Goal: Task Accomplishment & Management: Use online tool/utility

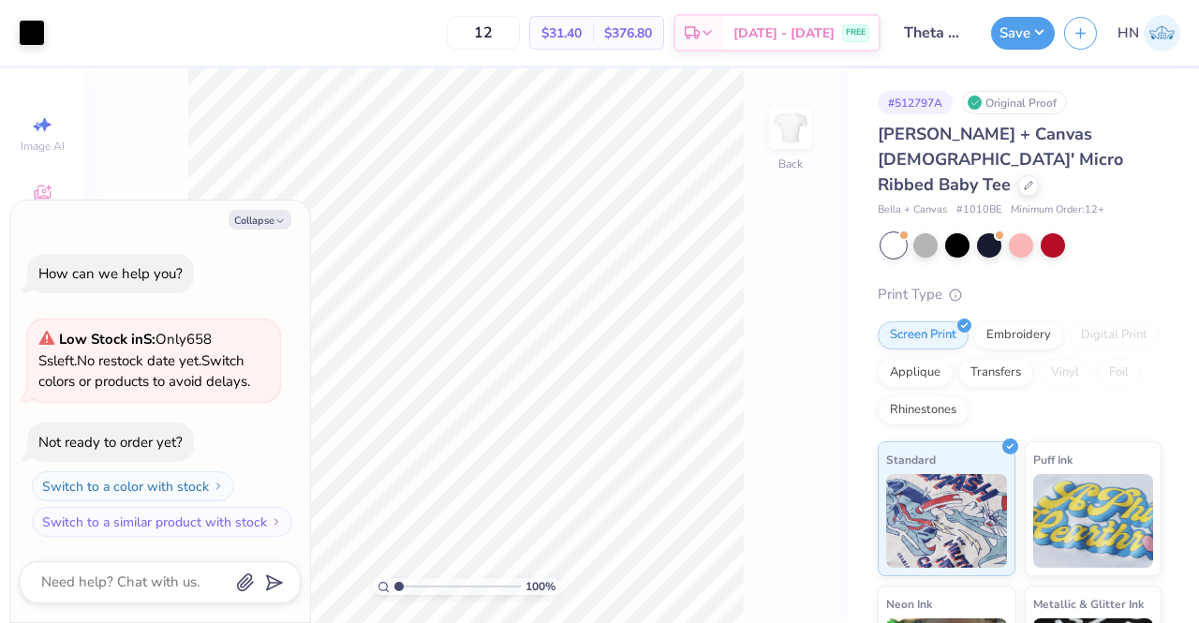
click at [281, 231] on div "Collapse How can we help you? Low Stock in S : Only 658 Ss left. No restock dat…" at bounding box center [160, 411] width 300 height 423
click at [277, 223] on icon "button" at bounding box center [280, 220] width 11 height 11
type textarea "x"
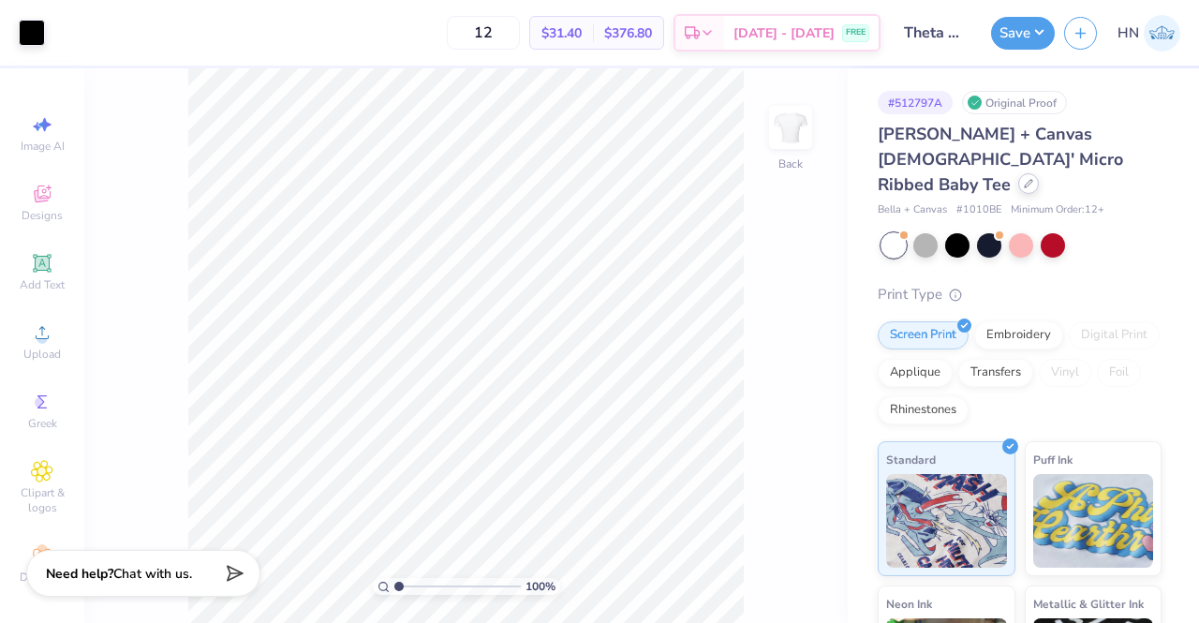
click at [1029, 179] on icon at bounding box center [1028, 183] width 9 height 9
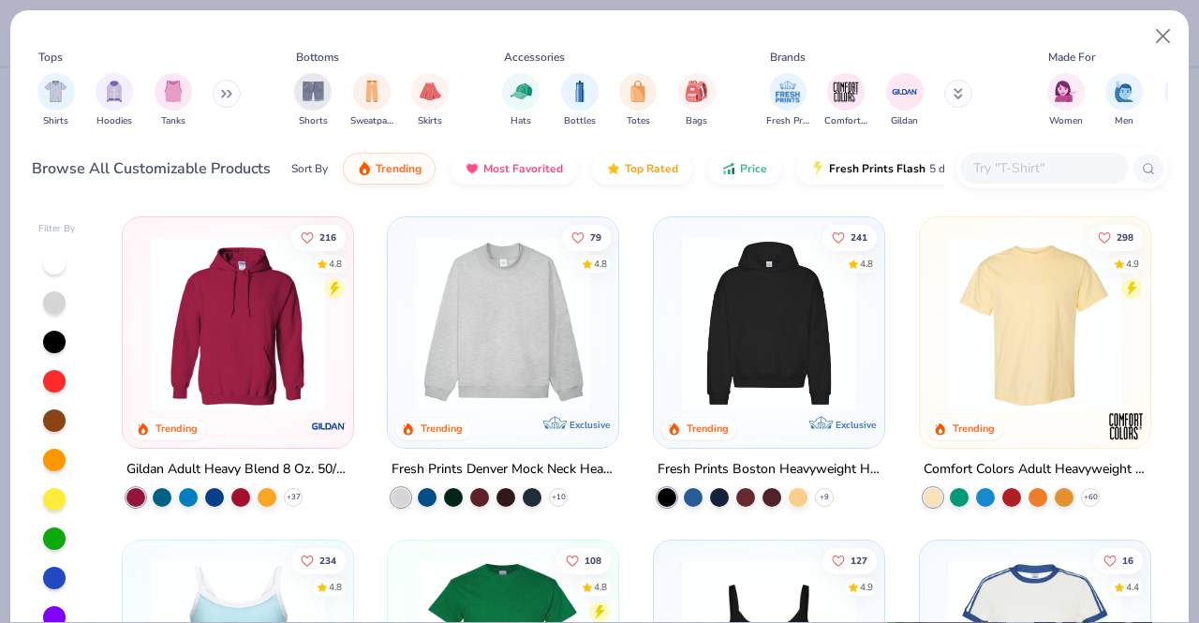
click at [1001, 162] on input "text" at bounding box center [1044, 168] width 144 height 22
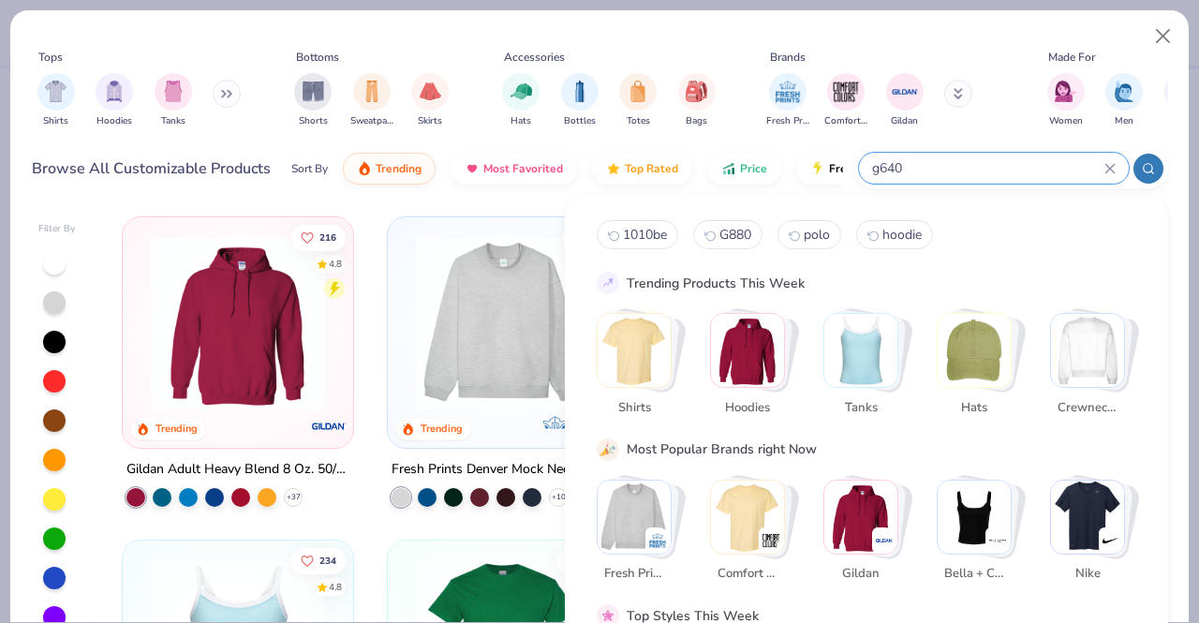
type input "g640"
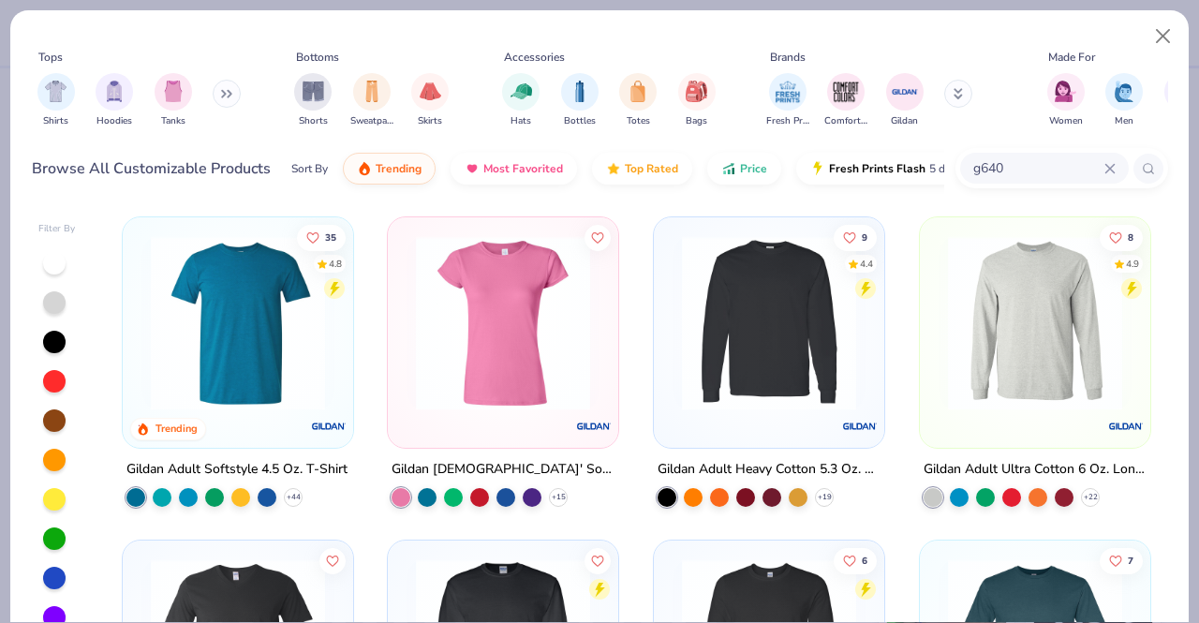
click at [256, 337] on img at bounding box center [237, 323] width 193 height 174
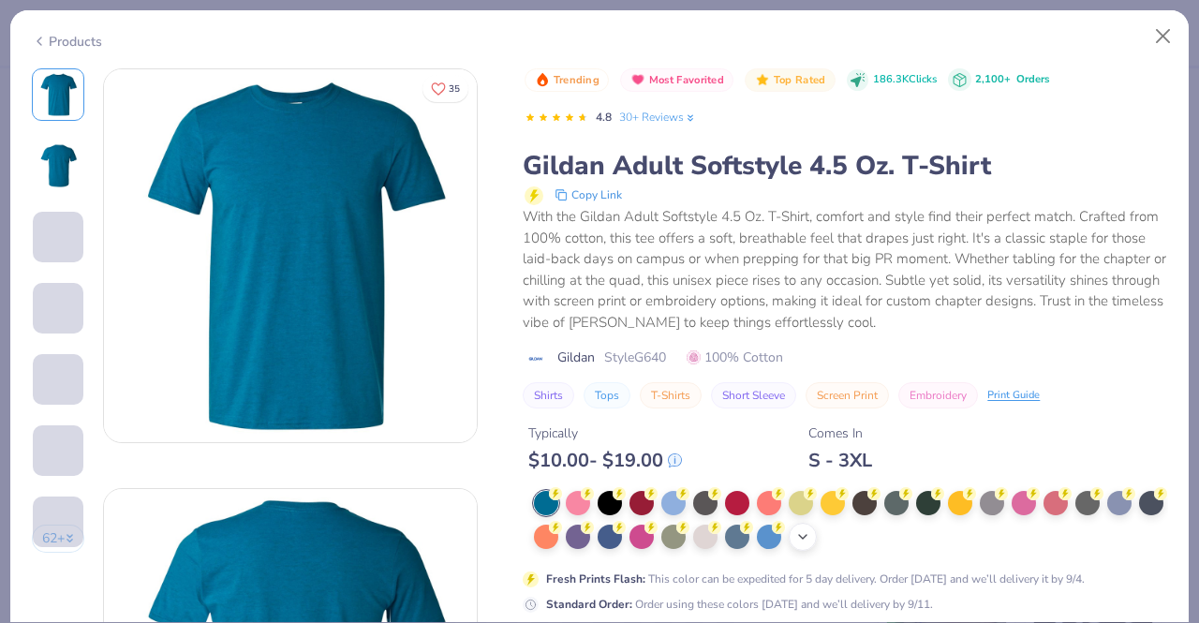
click at [810, 535] on icon at bounding box center [802, 536] width 15 height 15
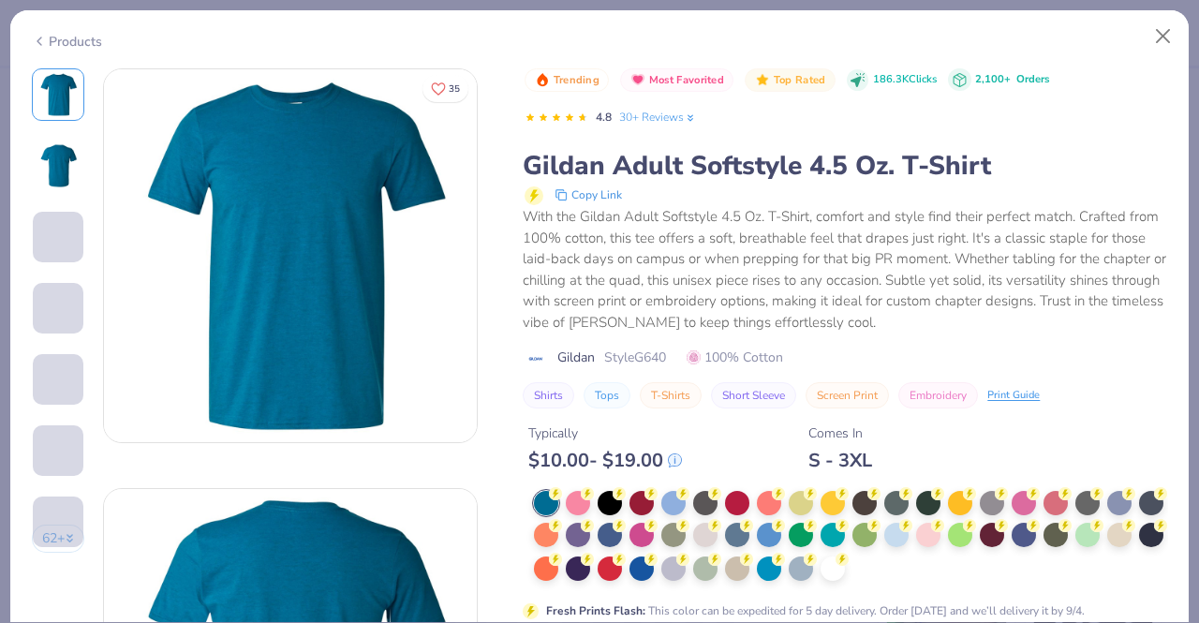
scroll to position [375, 0]
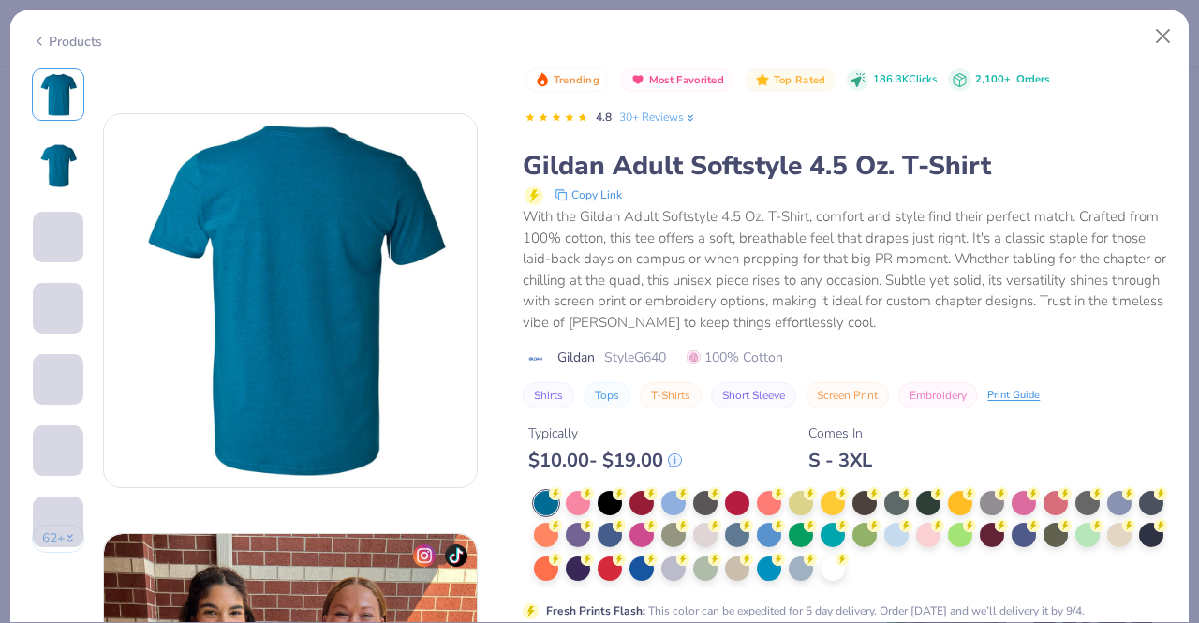
drag, startPoint x: 897, startPoint y: 569, endPoint x: 778, endPoint y: 476, distance: 150.9
click at [845, 569] on div at bounding box center [833, 569] width 24 height 24
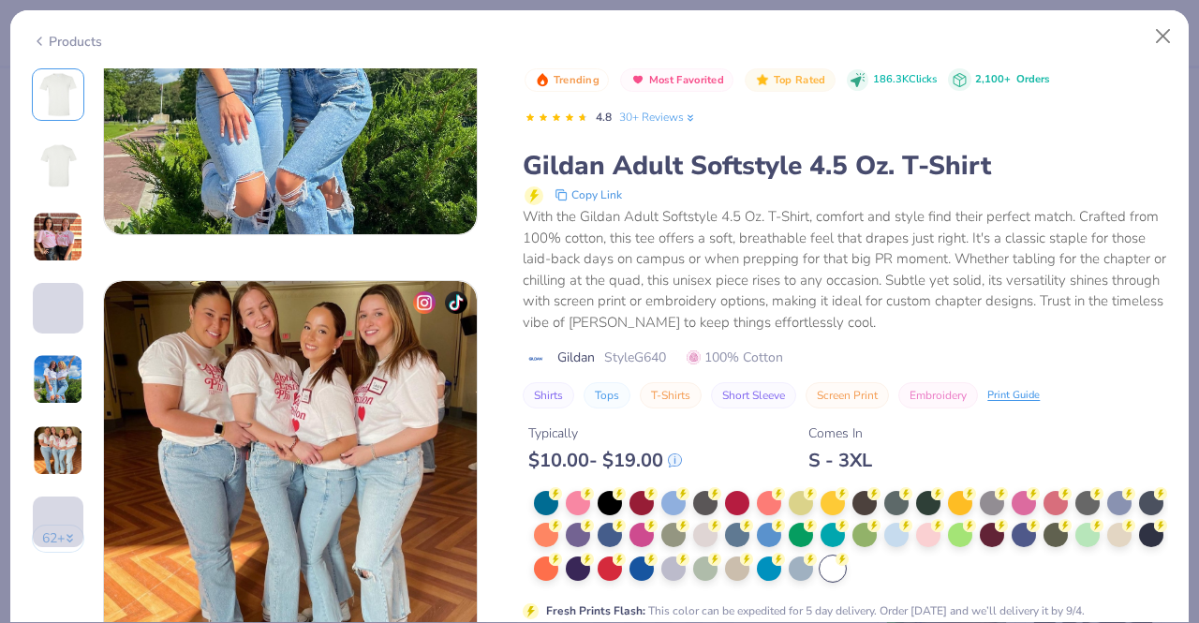
scroll to position [2397, 0]
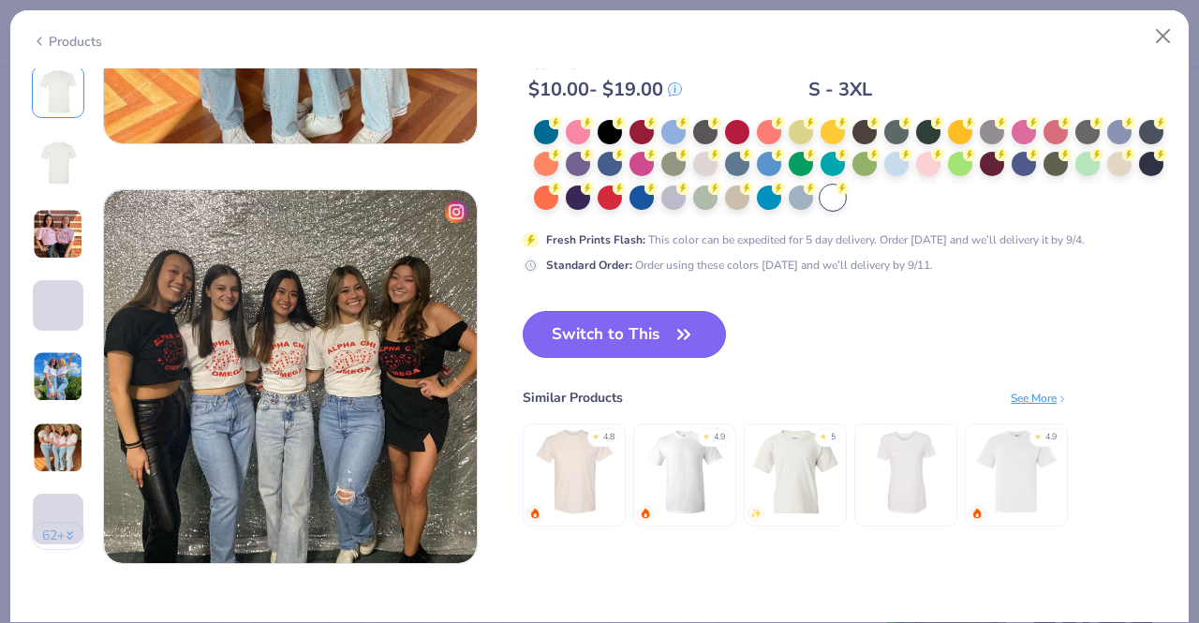
click at [601, 330] on button "Switch to This" at bounding box center [624, 334] width 203 height 47
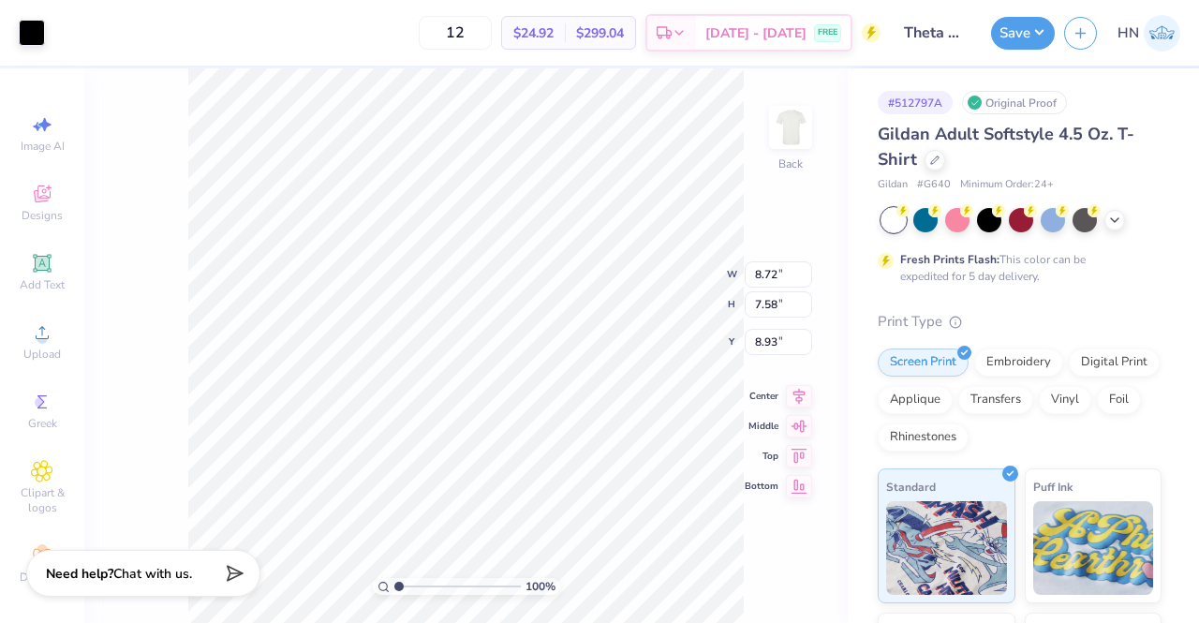
type input "3.00"
type input "10.37"
type input "9.01"
type input "10.46"
type input "9.09"
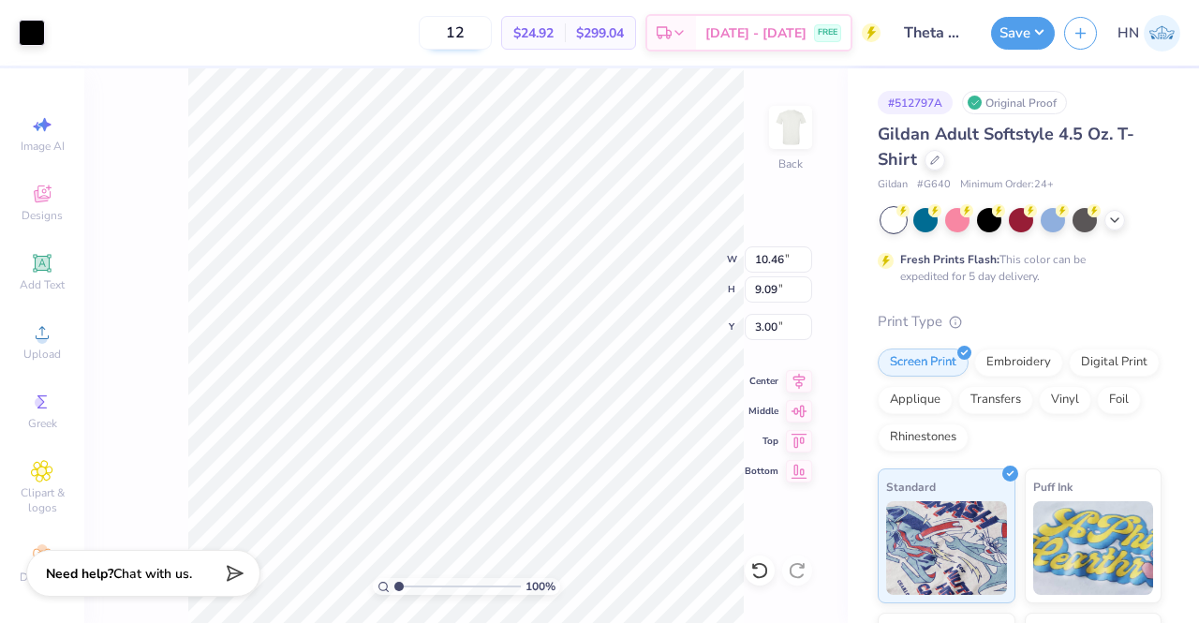
drag, startPoint x: 498, startPoint y: 32, endPoint x: 459, endPoint y: 44, distance: 41.2
click at [459, 35] on input "12" at bounding box center [455, 33] width 73 height 34
type input "50"
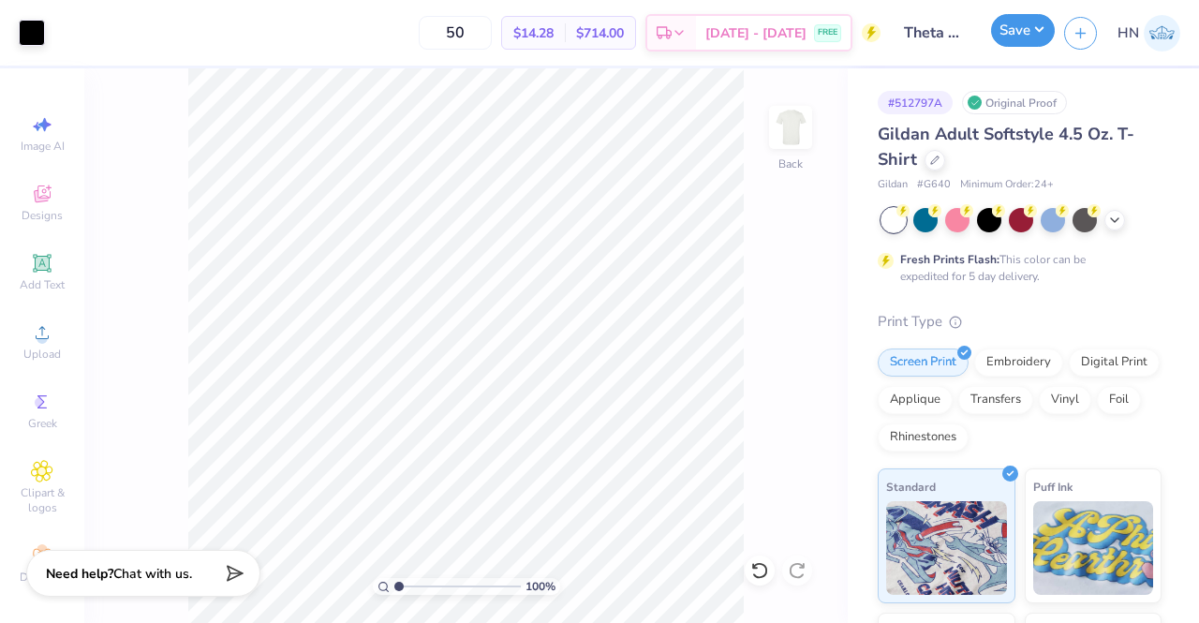
click at [1036, 32] on button "Save" at bounding box center [1023, 30] width 64 height 33
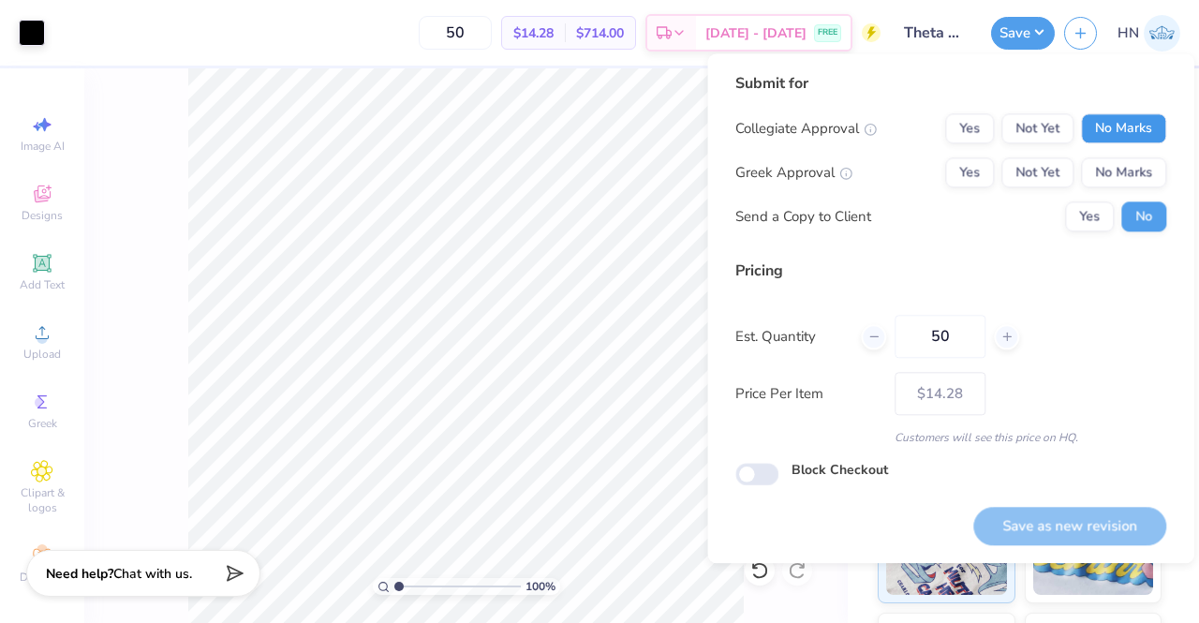
click at [1100, 116] on button "No Marks" at bounding box center [1123, 128] width 85 height 30
click at [984, 156] on div "Collegiate Approval Yes Not Yet No Marks Greek Approval Yes Not Yet No Marks Se…" at bounding box center [950, 172] width 431 height 118
click at [982, 162] on button "Yes" at bounding box center [969, 172] width 49 height 30
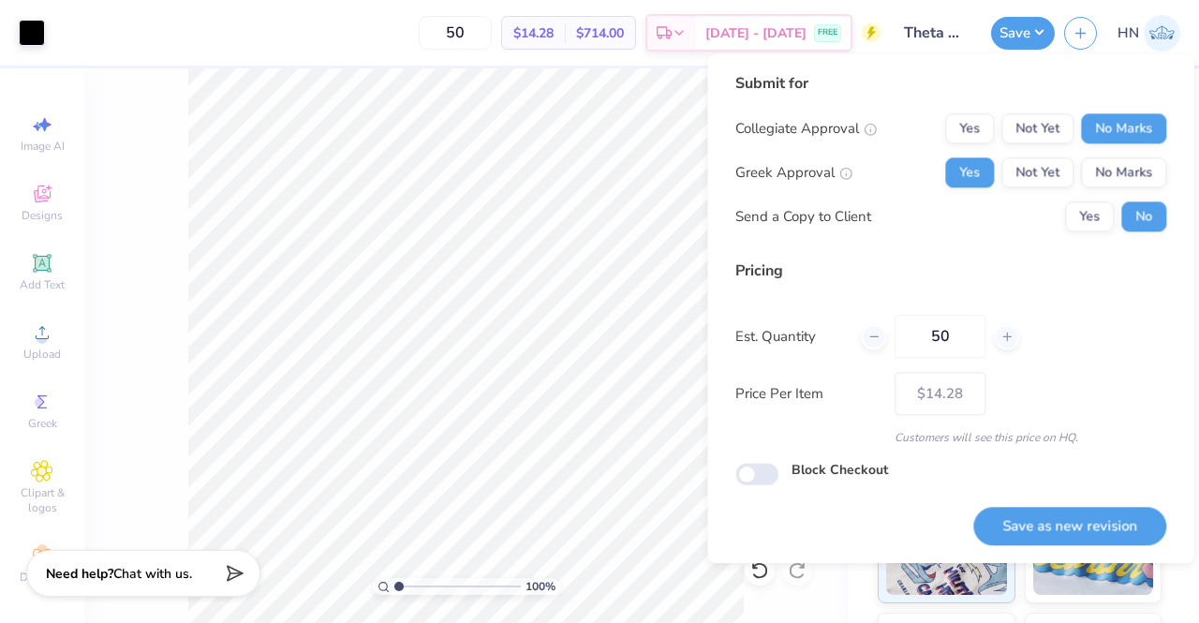
click at [1126, 528] on button "Save as new revision" at bounding box center [1069, 526] width 193 height 38
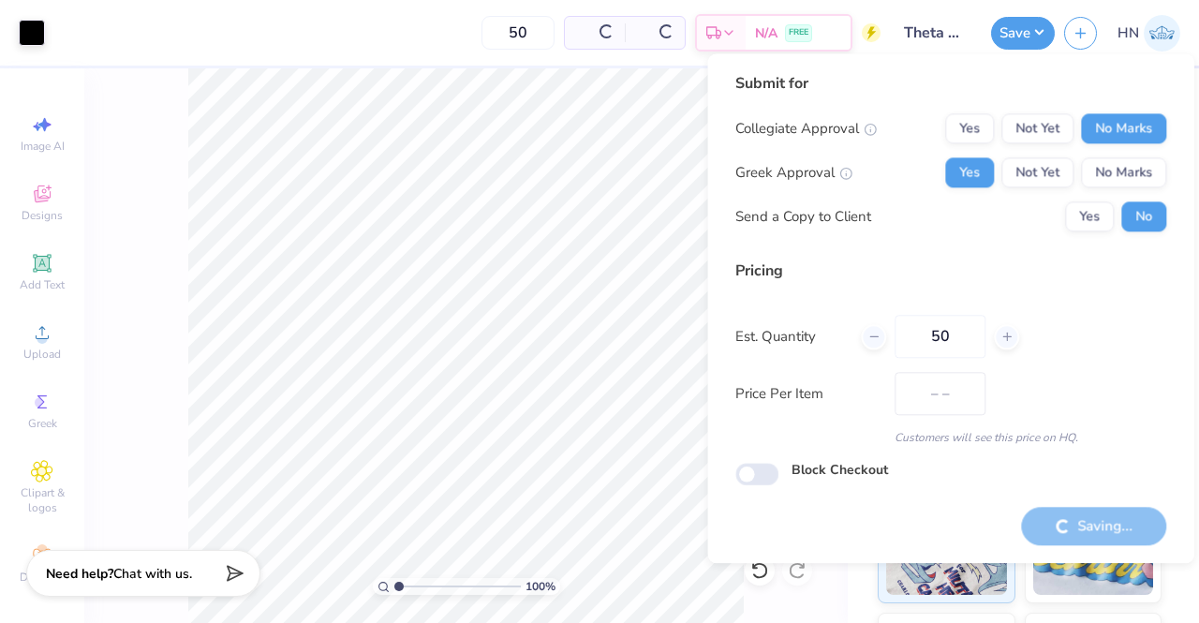
type input "$14.28"
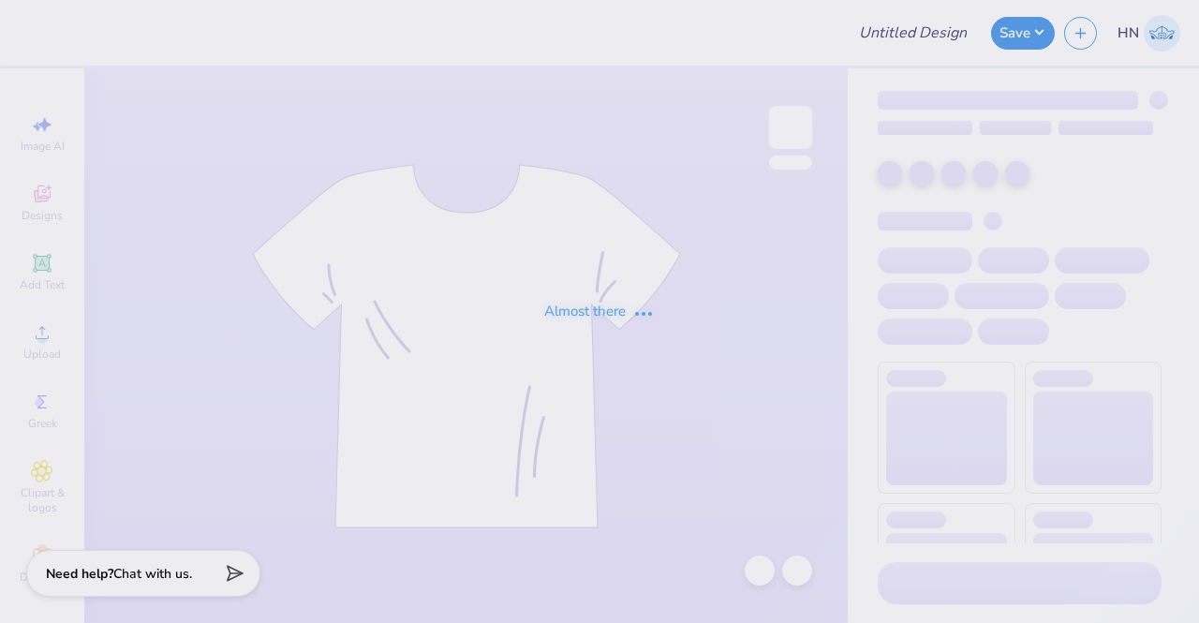
type input "Kappa Sigma New Haven Rush!"
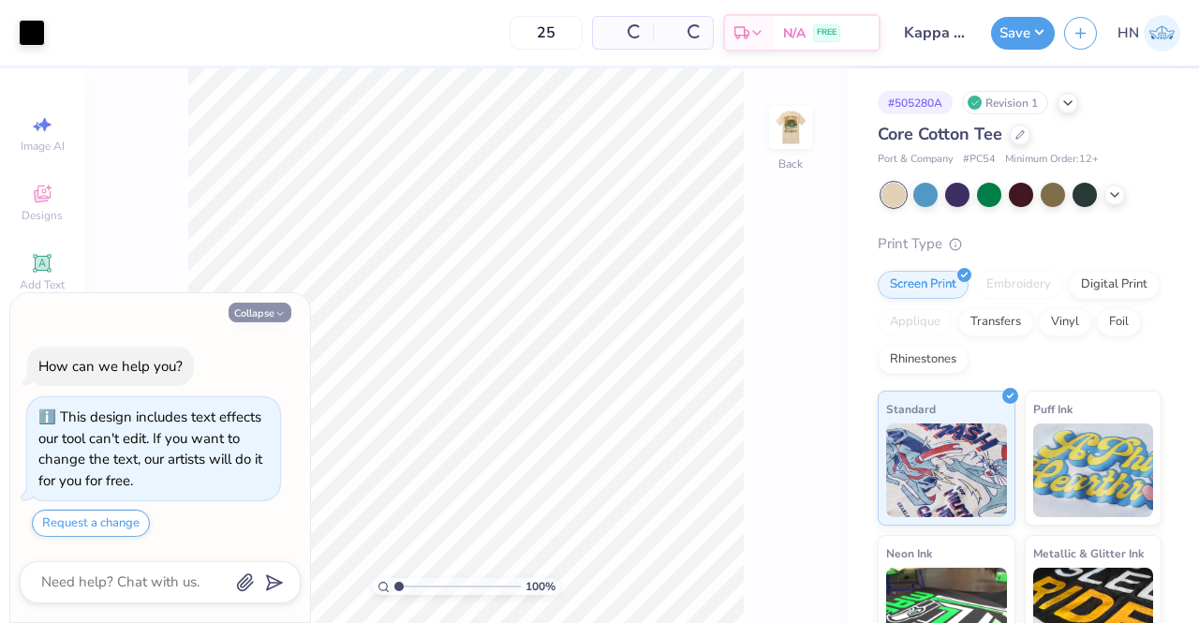
click at [287, 314] on button "Collapse" at bounding box center [260, 313] width 63 height 20
type textarea "x"
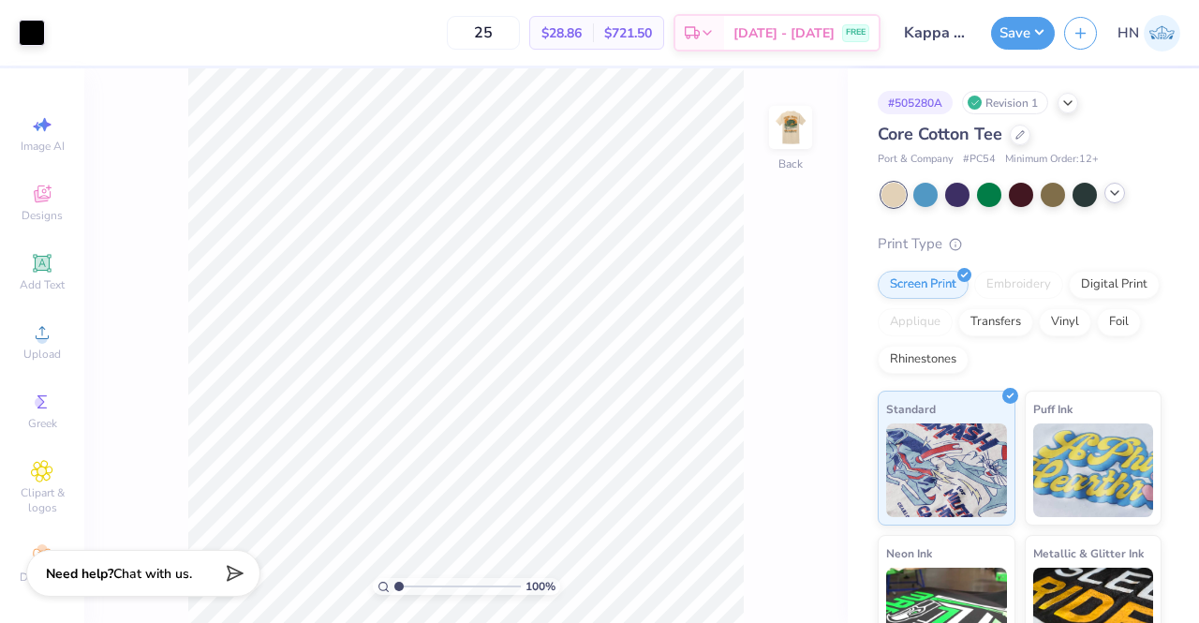
click at [1112, 195] on icon at bounding box center [1114, 193] width 15 height 15
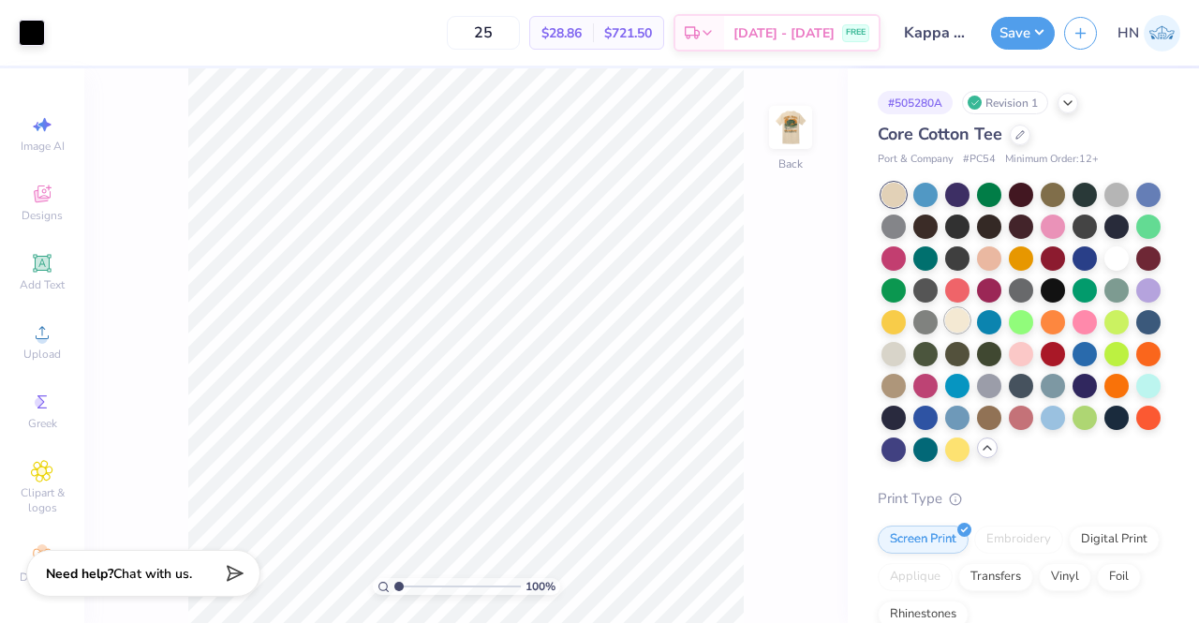
click at [970, 319] on div at bounding box center [957, 320] width 24 height 24
